Goal: Information Seeking & Learning: Check status

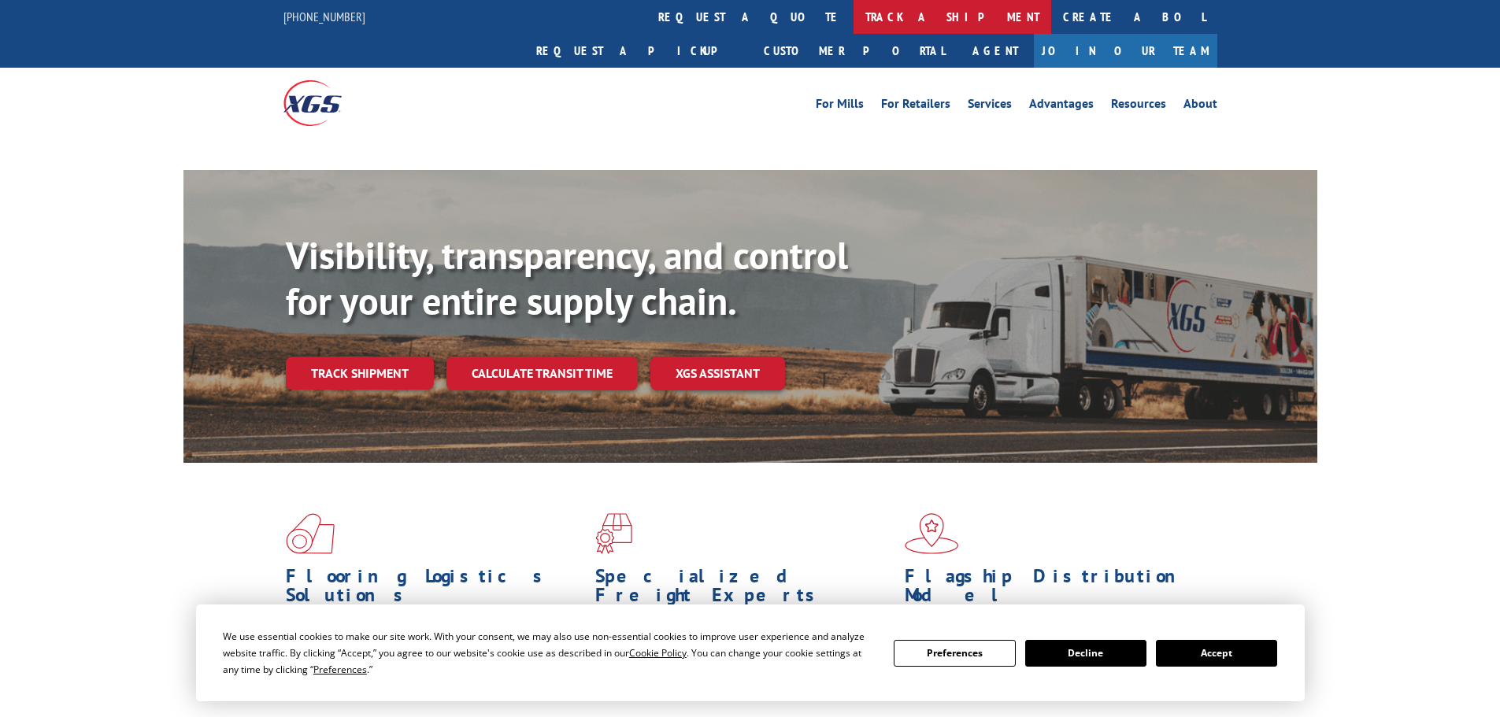
click at [853, 20] on link "track a shipment" at bounding box center [952, 17] width 198 height 34
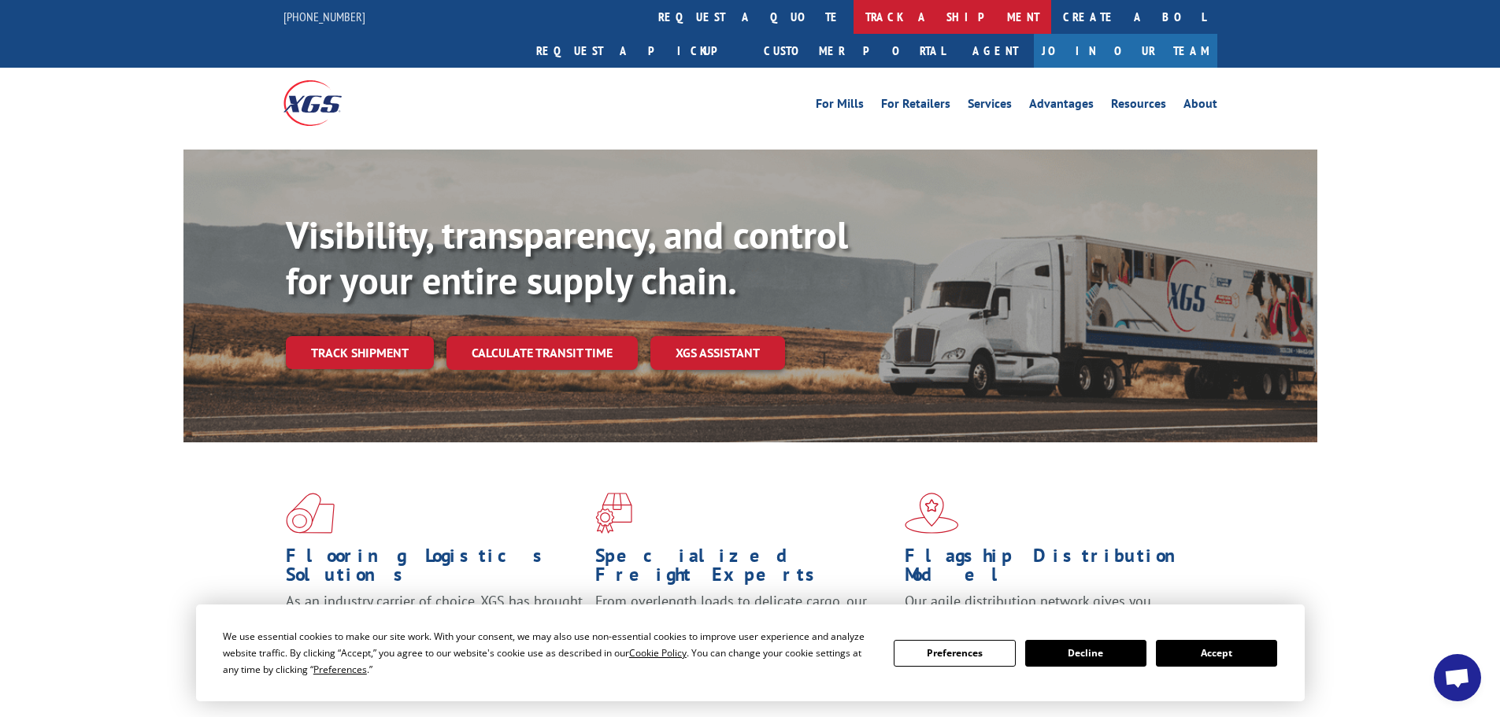
click at [853, 9] on link "track a shipment" at bounding box center [952, 17] width 198 height 34
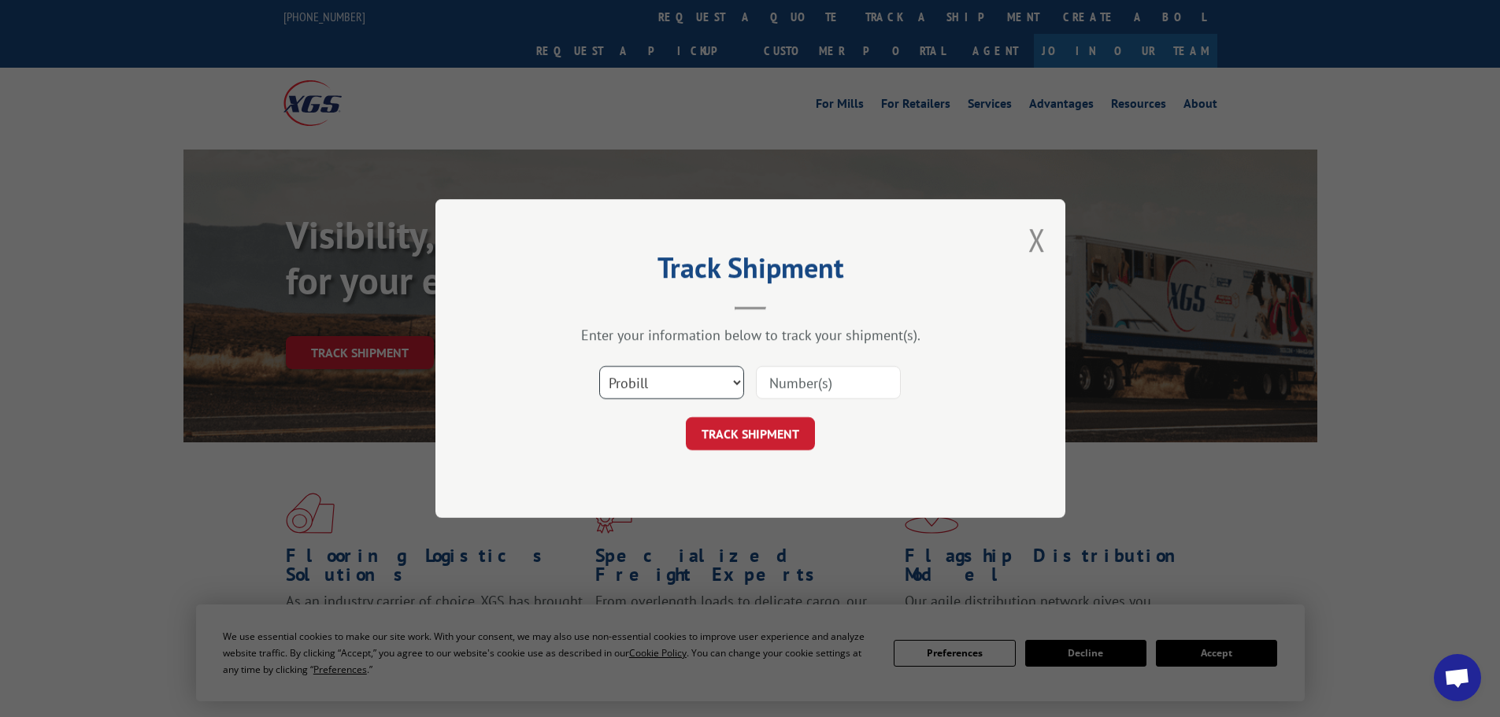
click at [675, 381] on select "Select category... Probill BOL PO" at bounding box center [671, 382] width 145 height 33
select select "po"
click at [599, 366] on select "Select category... Probill BOL PO" at bounding box center [671, 382] width 145 height 33
click at [804, 393] on input at bounding box center [828, 382] width 145 height 33
paste input "59535649"
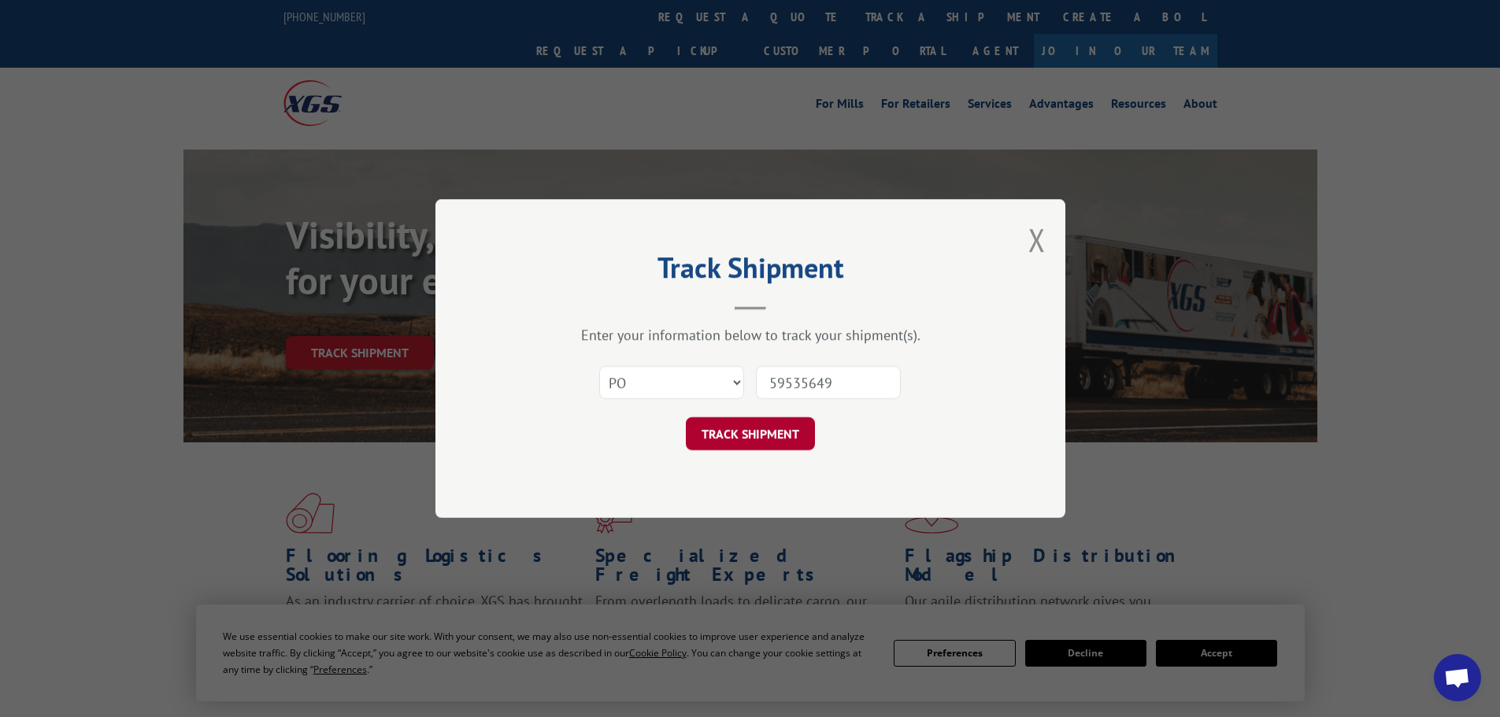
type input "59535649"
click at [782, 426] on button "TRACK SHIPMENT" at bounding box center [750, 433] width 129 height 33
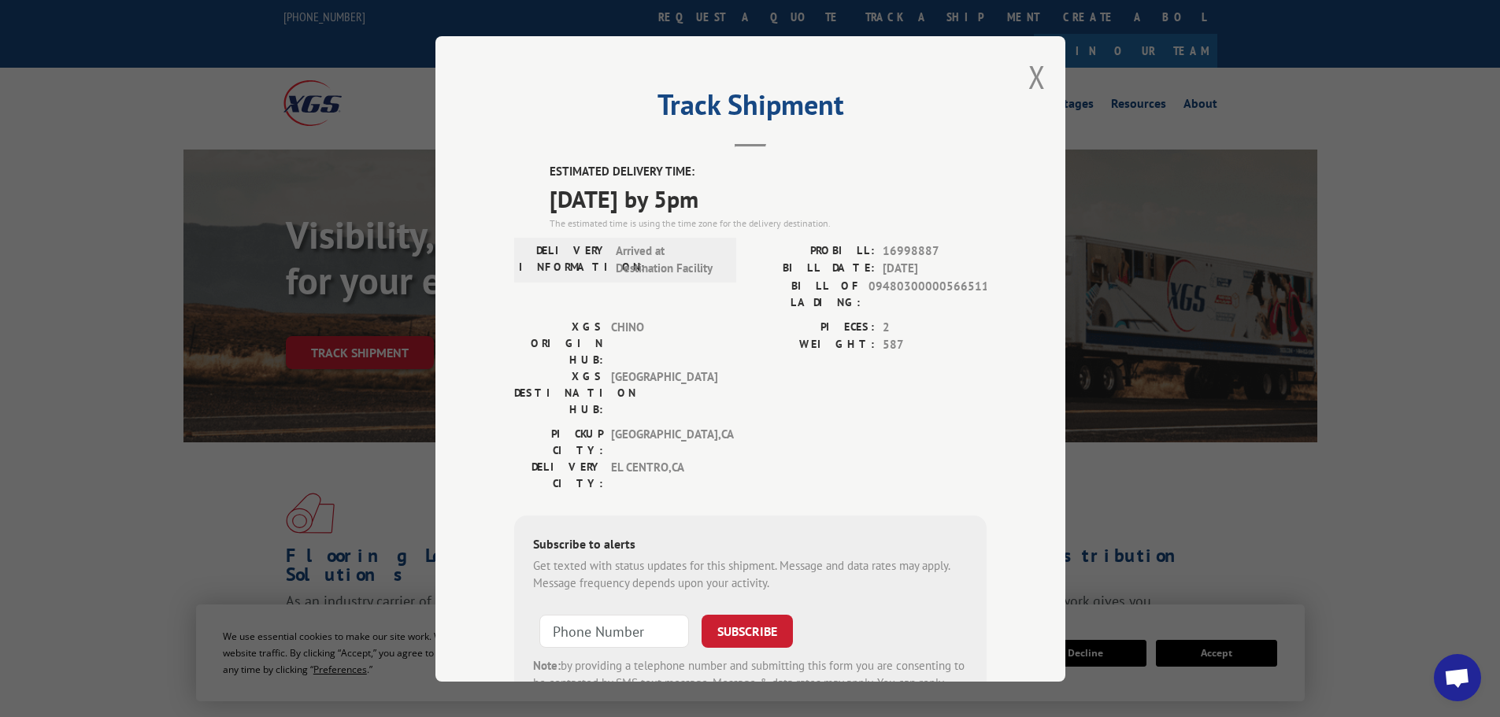
drag, startPoint x: 540, startPoint y: 170, endPoint x: 773, endPoint y: 189, distance: 233.8
click at [773, 189] on div "ESTIMATED DELIVERY TIME: [DATE] by 5pm The estimated time is using the time zon…" at bounding box center [750, 446] width 472 height 566
copy div "ESTIMATED DELIVERY TIME: [DATE] by 5pm"
